Goal: Transaction & Acquisition: Purchase product/service

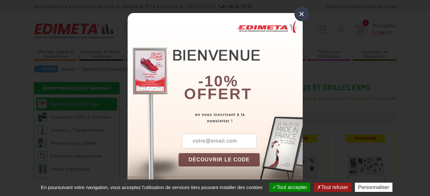
click at [300, 12] on div "×" at bounding box center [301, 14] width 15 height 15
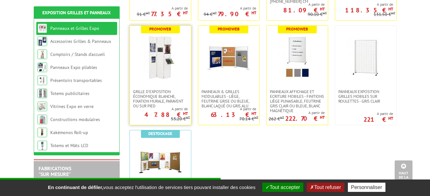
scroll to position [254, 0]
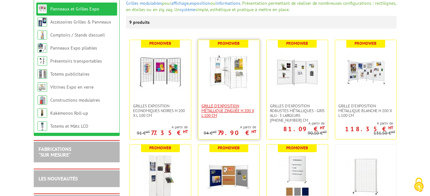
scroll to position [95, 0]
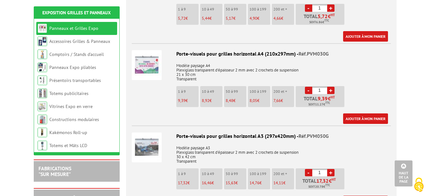
scroll to position [1686, 0]
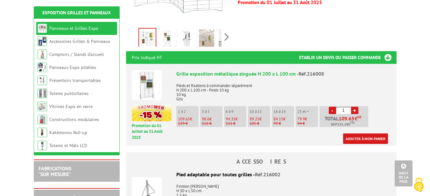
scroll to position [223, 0]
